Goal: Task Accomplishment & Management: Manage account settings

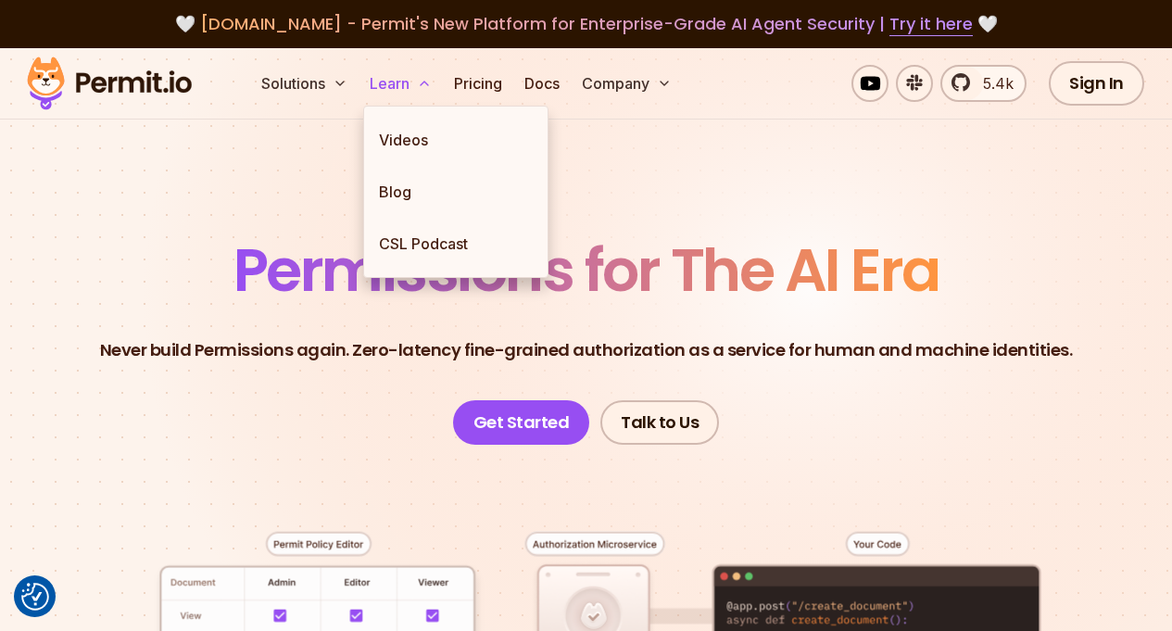
click at [415, 92] on button "Learn" at bounding box center [400, 83] width 77 height 37
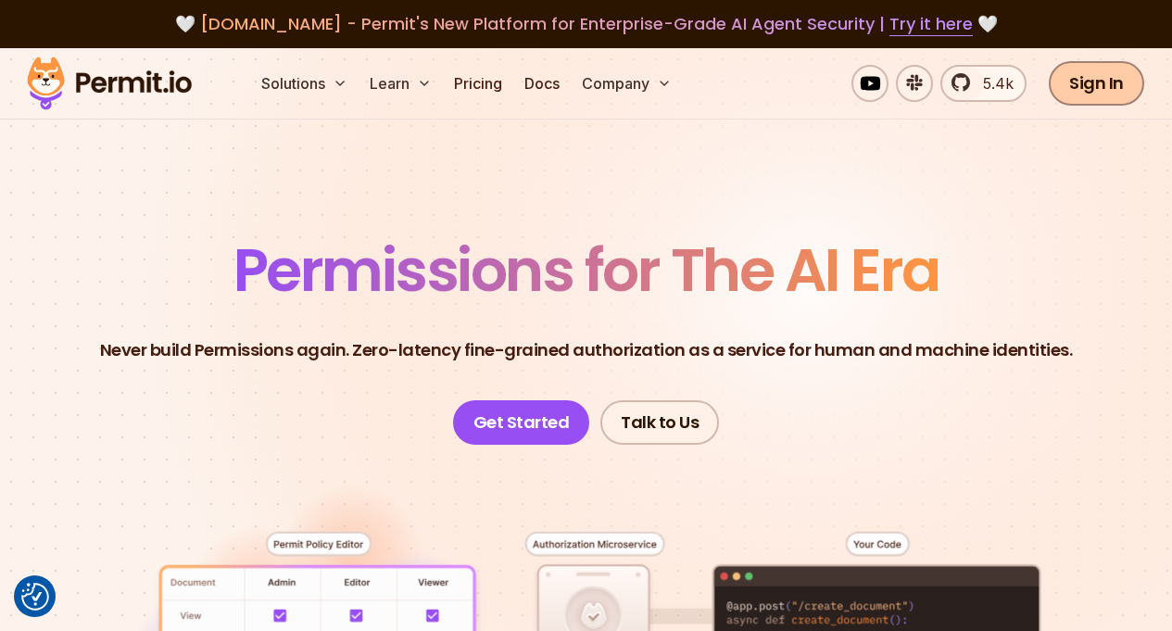
click at [1104, 82] on link "Sign In" at bounding box center [1096, 83] width 95 height 44
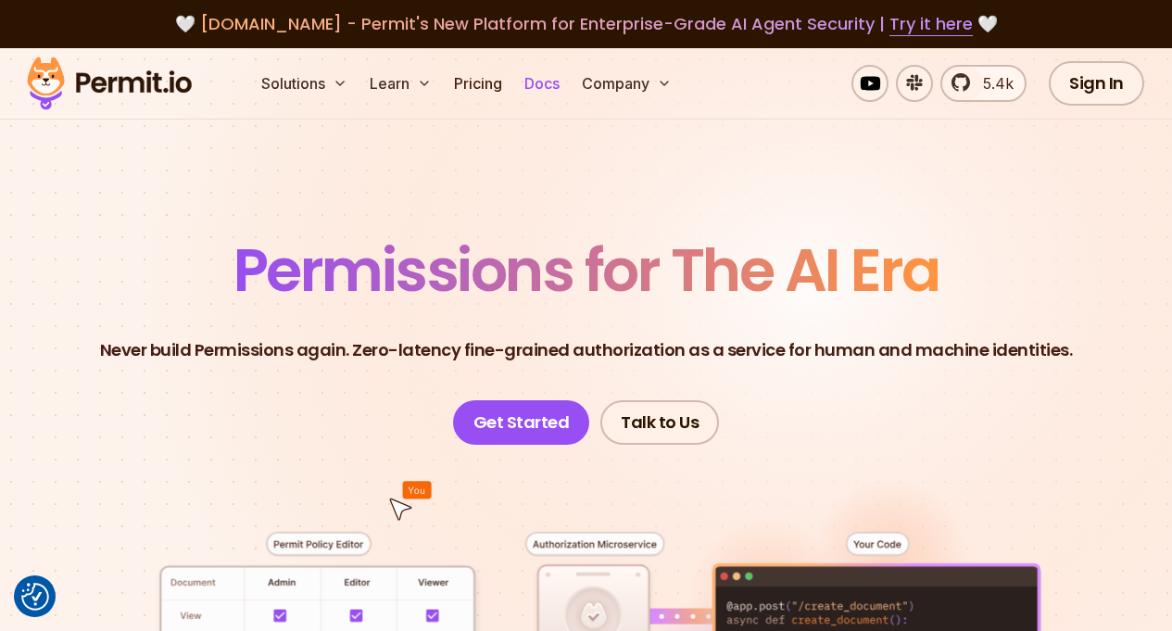
click at [546, 89] on link "Docs" at bounding box center [542, 83] width 50 height 37
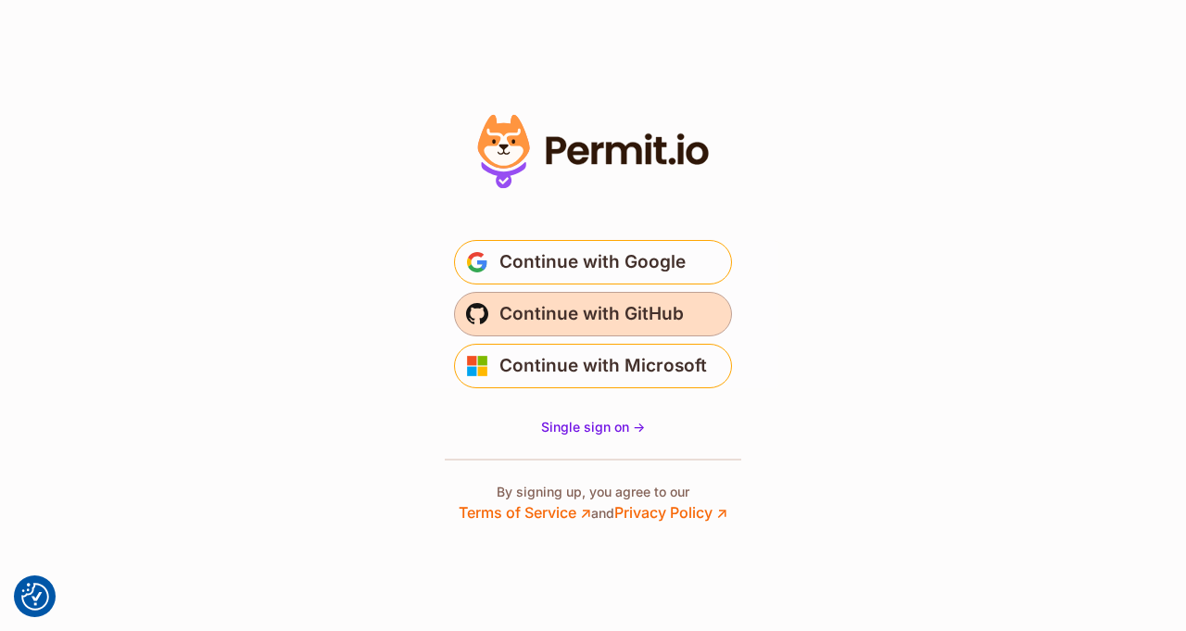
drag, startPoint x: 564, startPoint y: 265, endPoint x: 525, endPoint y: 323, distance: 70.1
click at [528, 313] on div "Continue with Google Continue with GitHub Continue with Microsoft" at bounding box center [593, 314] width 371 height 148
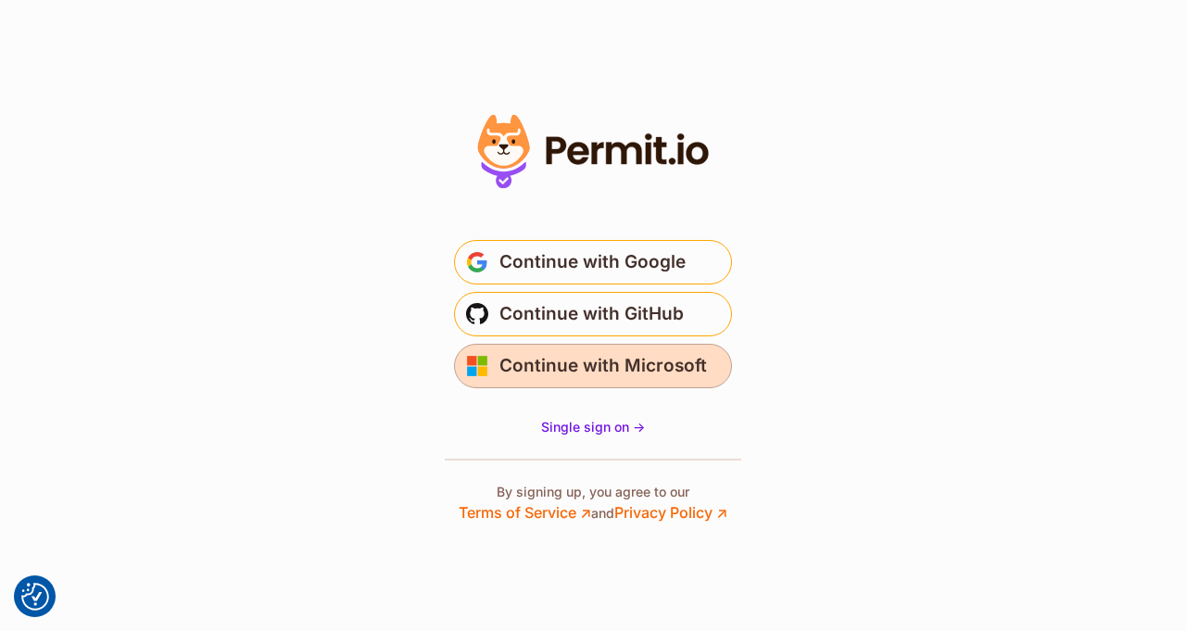
click at [521, 368] on span "Continue with Microsoft" at bounding box center [603, 366] width 208 height 30
